Goal: Information Seeking & Learning: Learn about a topic

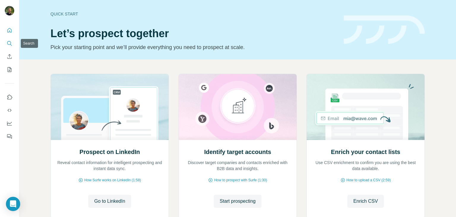
click at [8, 41] on icon "Search" at bounding box center [10, 43] width 6 height 6
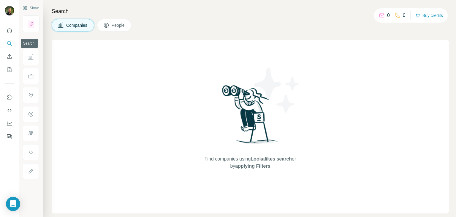
click at [7, 45] on icon "Search" at bounding box center [10, 43] width 6 height 6
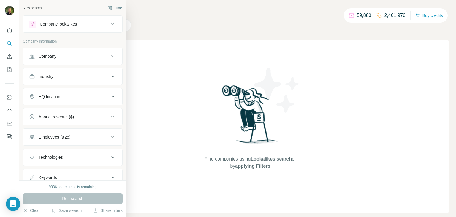
click at [41, 55] on div "Company" at bounding box center [48, 56] width 18 height 6
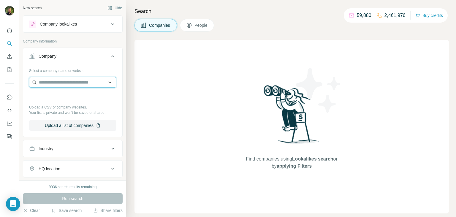
click at [95, 83] on input "text" at bounding box center [72, 82] width 87 height 11
paste input "**********"
type input "**********"
click at [48, 96] on p "Personale Consultoria" at bounding box center [66, 95] width 41 height 6
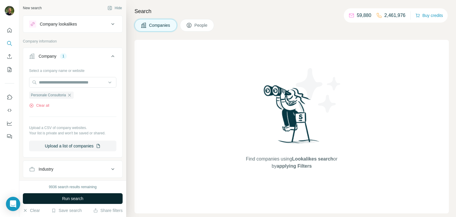
click at [82, 198] on span "Run search" at bounding box center [72, 198] width 21 height 6
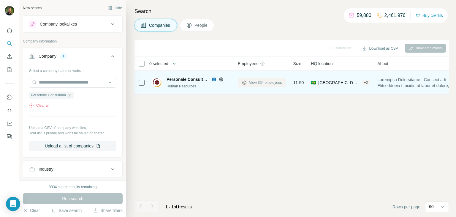
click at [255, 82] on span "View 364 employees" at bounding box center [265, 82] width 33 height 5
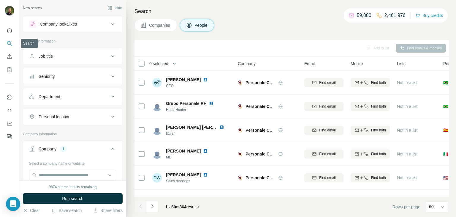
click at [13, 44] on button "Search" at bounding box center [9, 43] width 9 height 11
click at [154, 20] on button "Companies" at bounding box center [155, 25] width 42 height 12
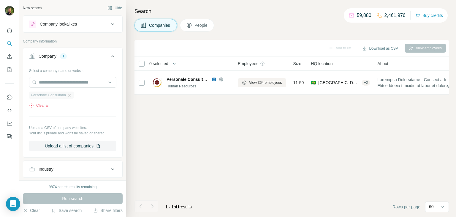
click at [71, 94] on icon "button" at bounding box center [69, 95] width 5 height 5
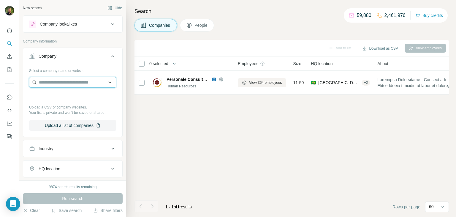
click at [63, 83] on input "text" at bounding box center [72, 82] width 87 height 11
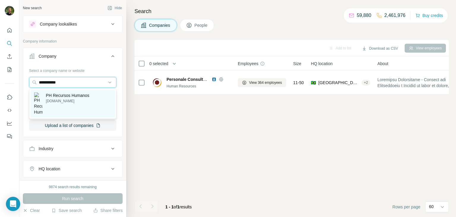
type input "**********"
click at [42, 100] on img at bounding box center [38, 103] width 8 height 23
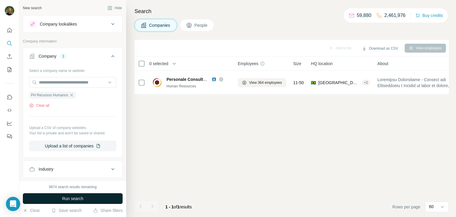
click at [78, 196] on span "Run search" at bounding box center [72, 198] width 21 height 6
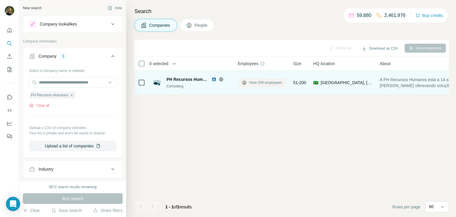
click at [246, 84] on icon at bounding box center [244, 82] width 5 height 5
